Goal: Task Accomplishment & Management: Complete application form

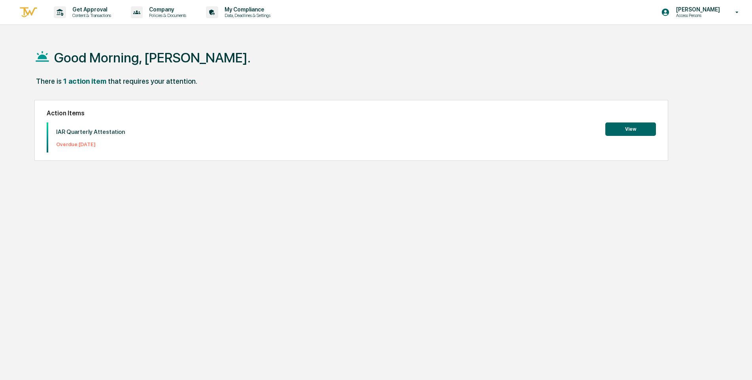
click at [632, 128] on button "View" at bounding box center [630, 129] width 51 height 13
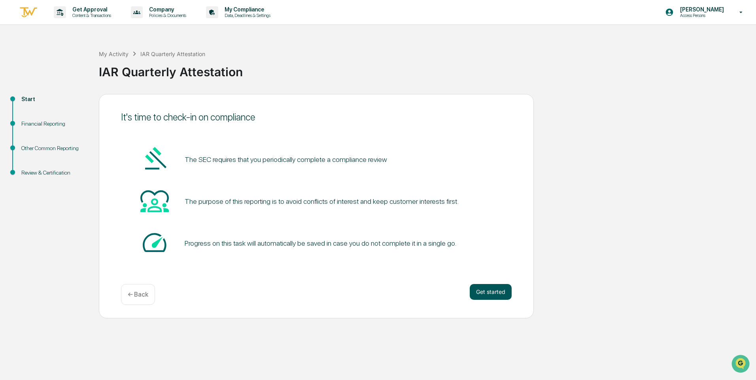
click at [489, 289] on button "Get started" at bounding box center [491, 292] width 42 height 16
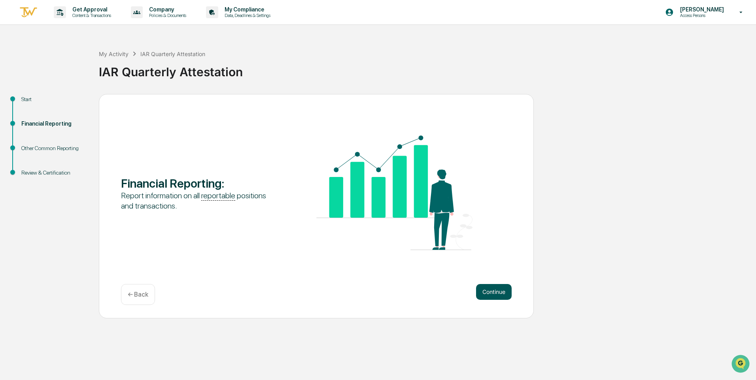
click at [493, 289] on button "Continue" at bounding box center [494, 292] width 36 height 16
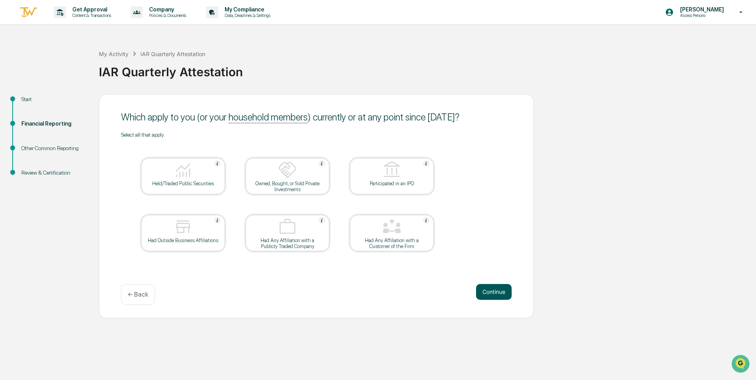
click at [496, 292] on button "Continue" at bounding box center [494, 292] width 36 height 16
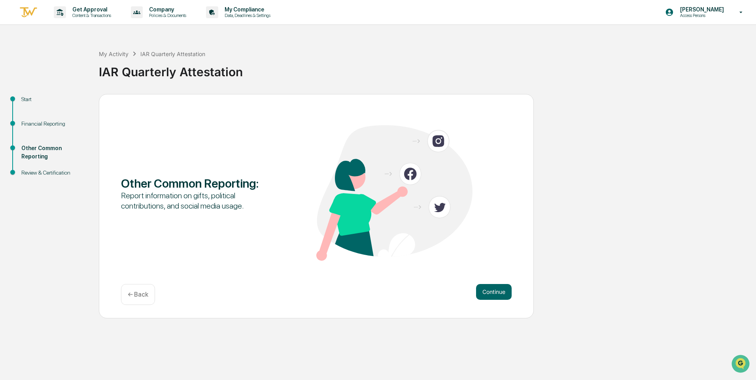
click at [496, 292] on button "Continue" at bounding box center [494, 292] width 36 height 16
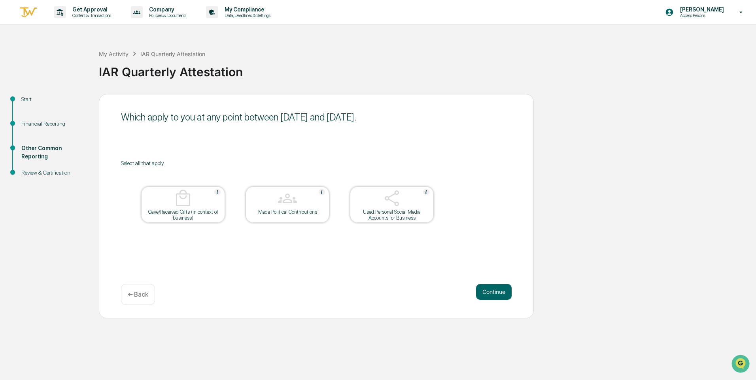
click at [496, 292] on button "Continue" at bounding box center [494, 292] width 36 height 16
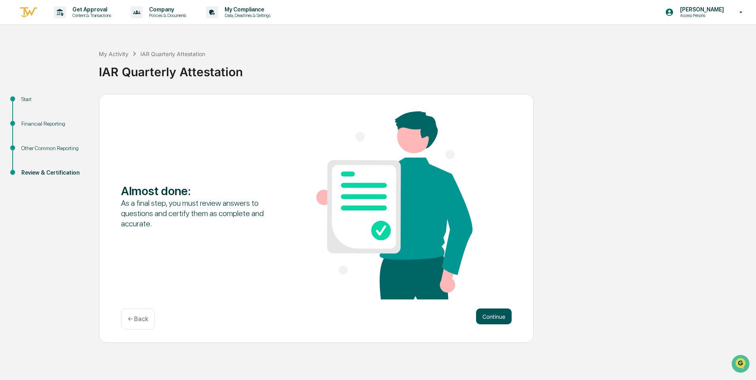
click at [496, 318] on button "Continue" at bounding box center [494, 317] width 36 height 16
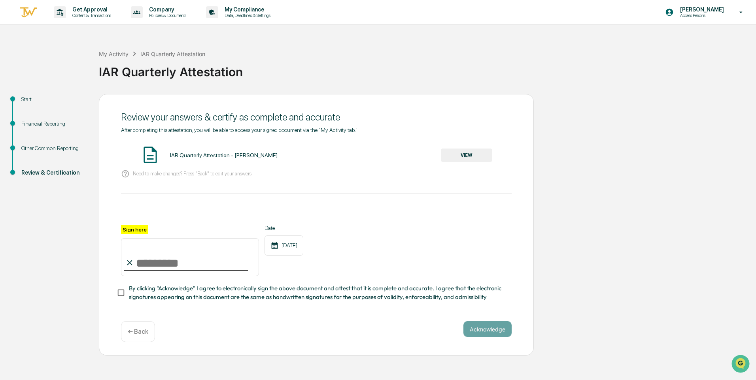
click at [165, 265] on input "Sign here" at bounding box center [190, 257] width 138 height 38
type input "**********"
click at [385, 264] on div "**********" at bounding box center [316, 250] width 391 height 51
click at [478, 334] on button "Acknowledge" at bounding box center [487, 329] width 48 height 16
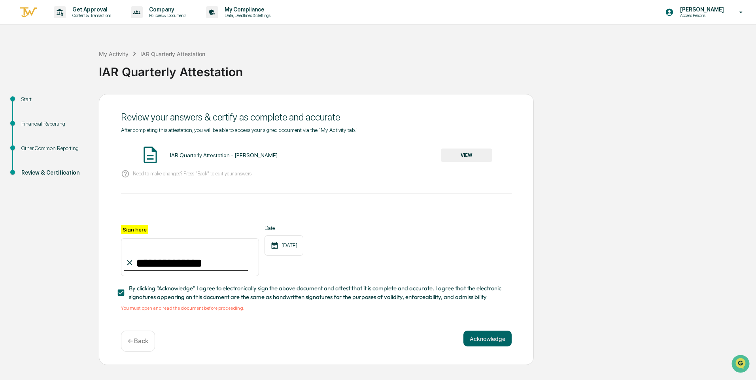
click at [477, 158] on button "VIEW" at bounding box center [466, 155] width 51 height 13
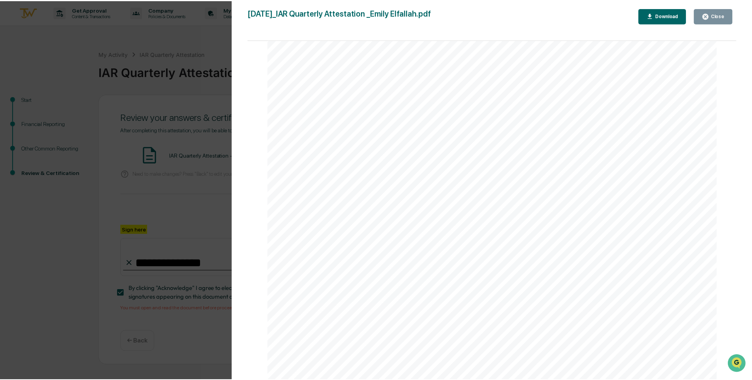
scroll to position [1647, 0]
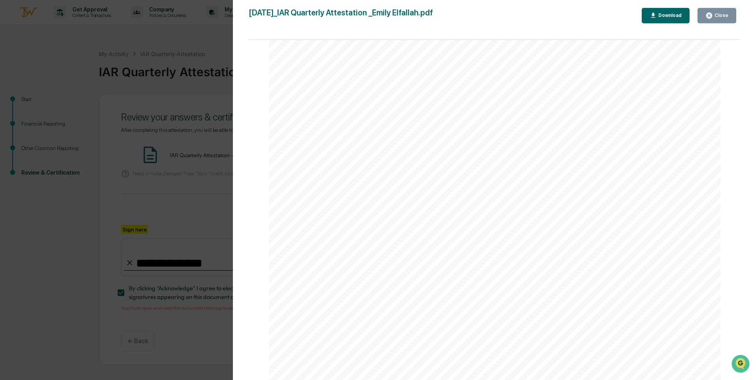
click at [711, 15] on icon "button" at bounding box center [709, 16] width 8 height 8
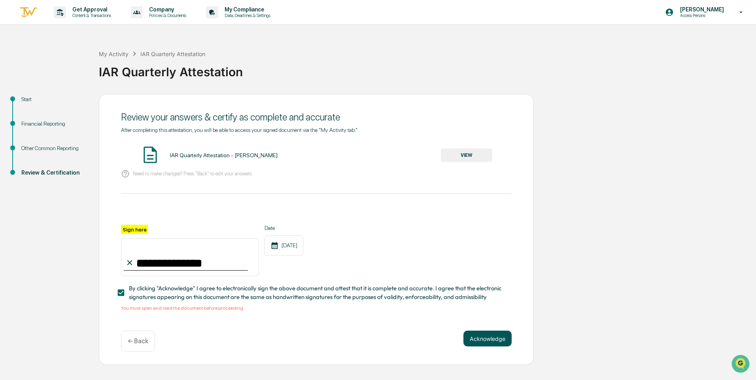
click at [480, 342] on button "Acknowledge" at bounding box center [487, 339] width 48 height 16
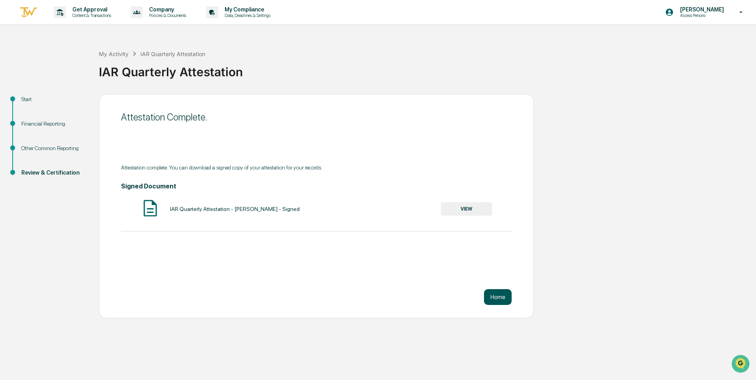
click at [496, 295] on button "Home" at bounding box center [498, 297] width 28 height 16
